Goal: Find specific page/section: Find specific page/section

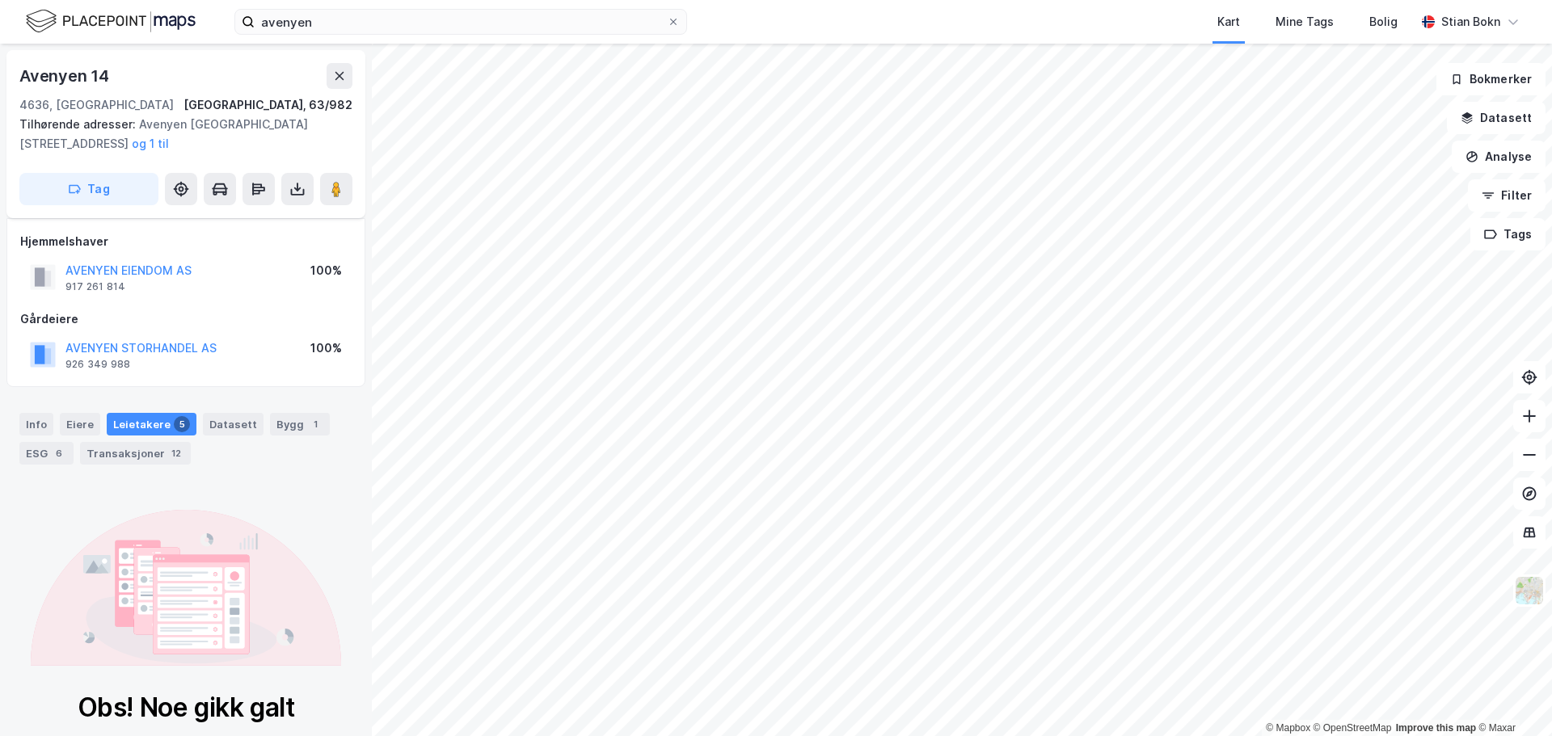
scroll to position [21, 0]
